Goal: Task Accomplishment & Management: Manage account settings

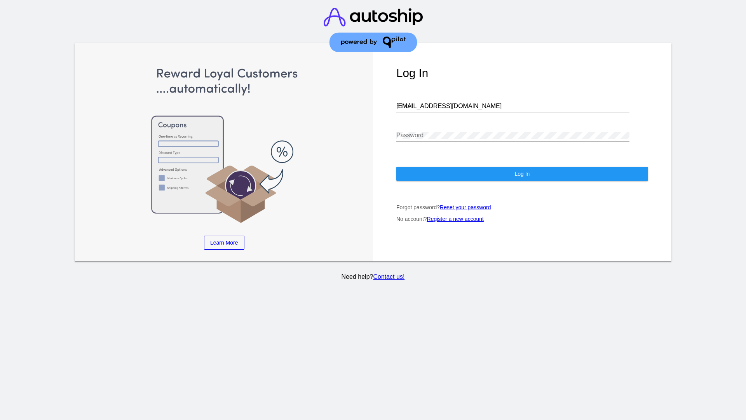
type input "[EMAIL_ADDRESS][DOMAIN_NAME]"
click at [522, 174] on span "Log In" at bounding box center [522, 174] width 15 height 6
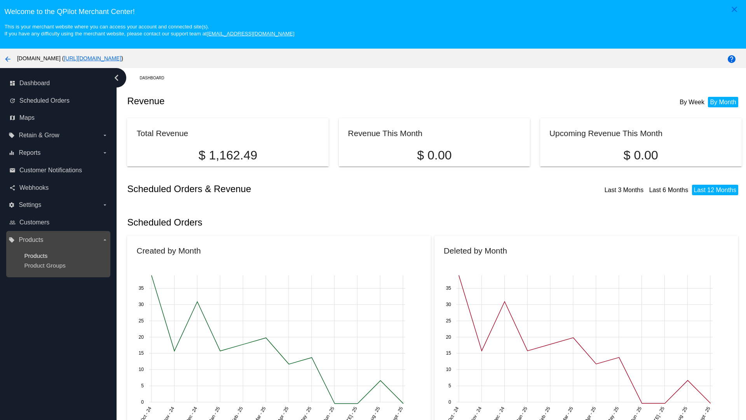
click at [36, 255] on span "Products" at bounding box center [35, 255] width 23 height 7
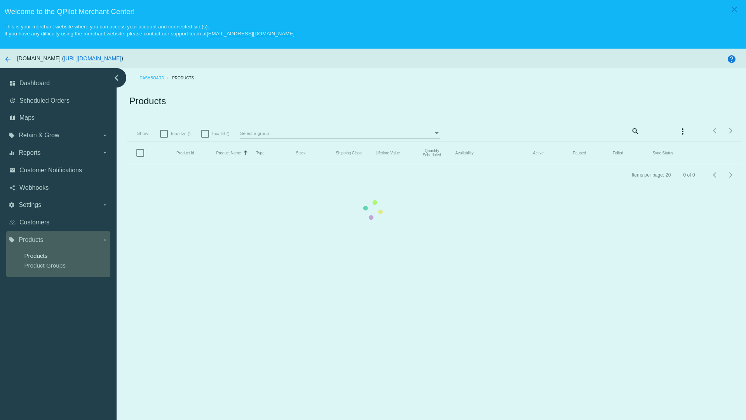
scroll to position [49, 0]
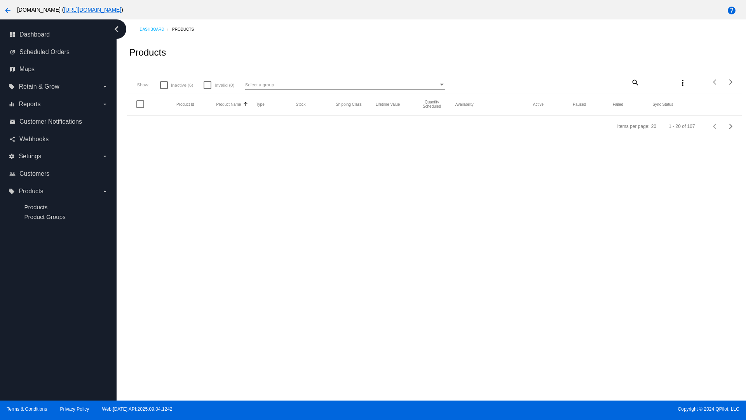
click at [177, 90] on span "Inactive (6)" at bounding box center [182, 84] width 22 height 9
click at [164, 89] on input "Inactive (6)" at bounding box center [164, 89] width 0 height 0
checkbox input "true"
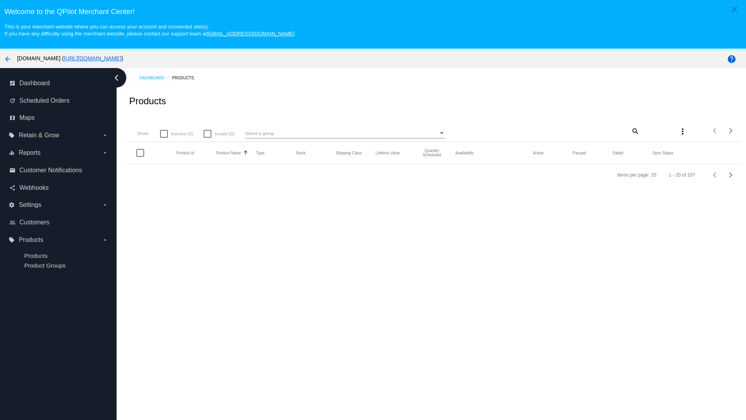
click at [631, 131] on mat-icon "search" at bounding box center [635, 131] width 9 height 12
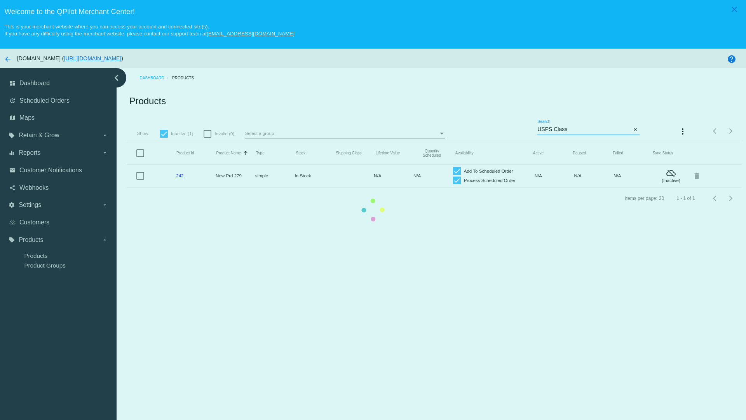
type input "Variable Enable"
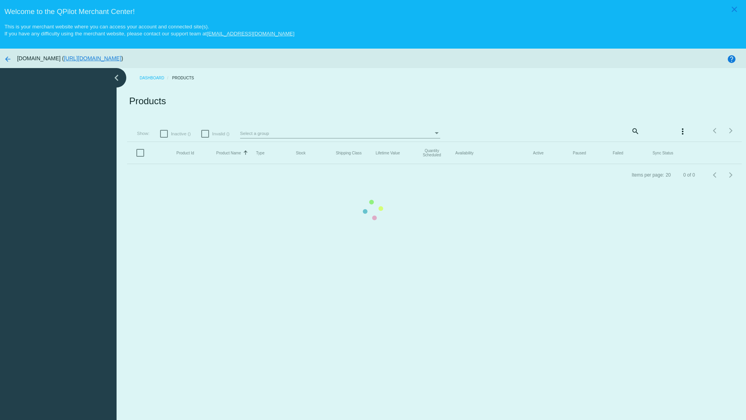
click at [631, 131] on mat-icon "search" at bounding box center [635, 131] width 9 height 12
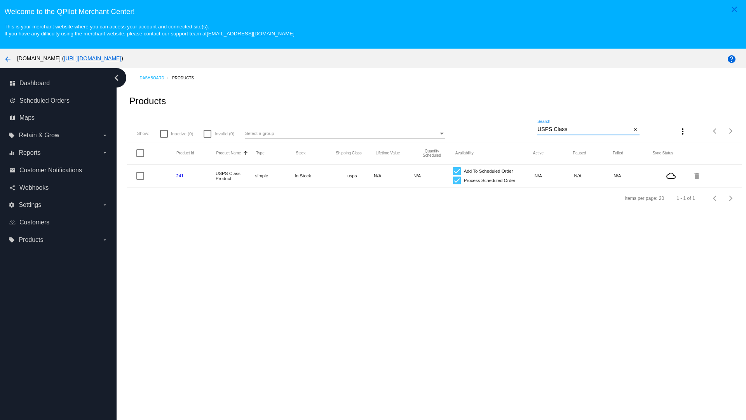
type input "Variable Enable"
